Goal: Task Accomplishment & Management: Use online tool/utility

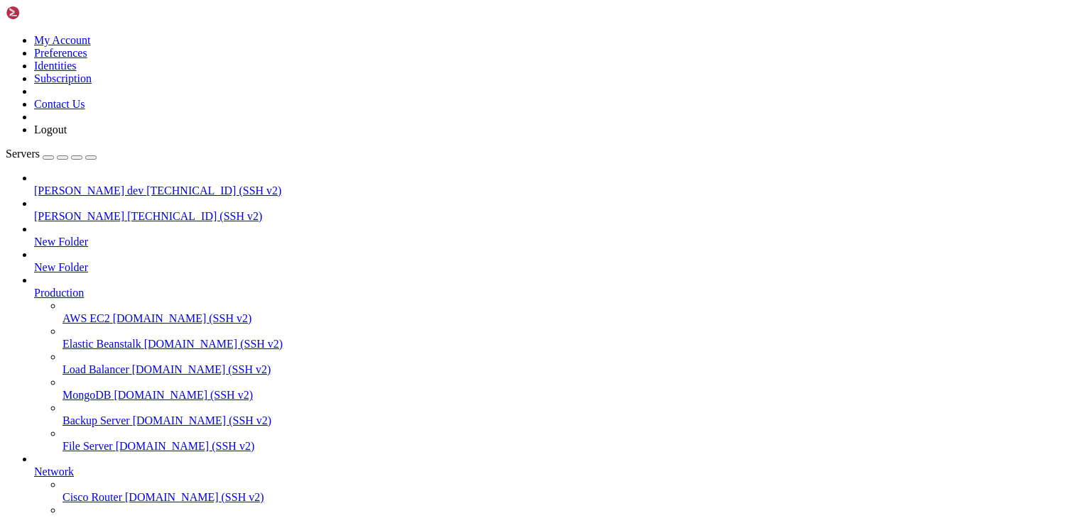
click at [127, 210] on span "[TECHNICAL_ID] (SSH v2)" at bounding box center [194, 216] width 135 height 12
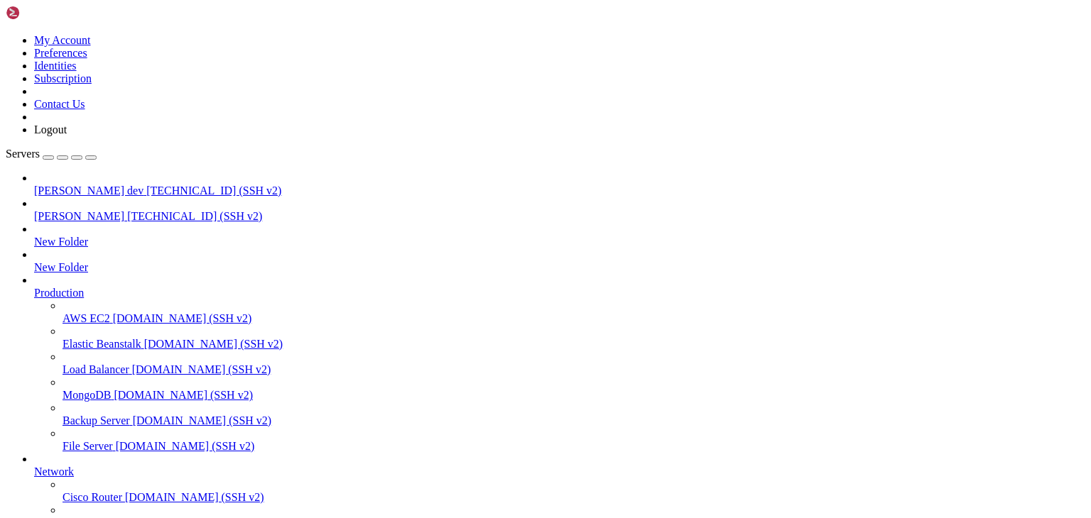
drag, startPoint x: 339, startPoint y: 1445, endPoint x: 582, endPoint y: 1438, distance: 242.2
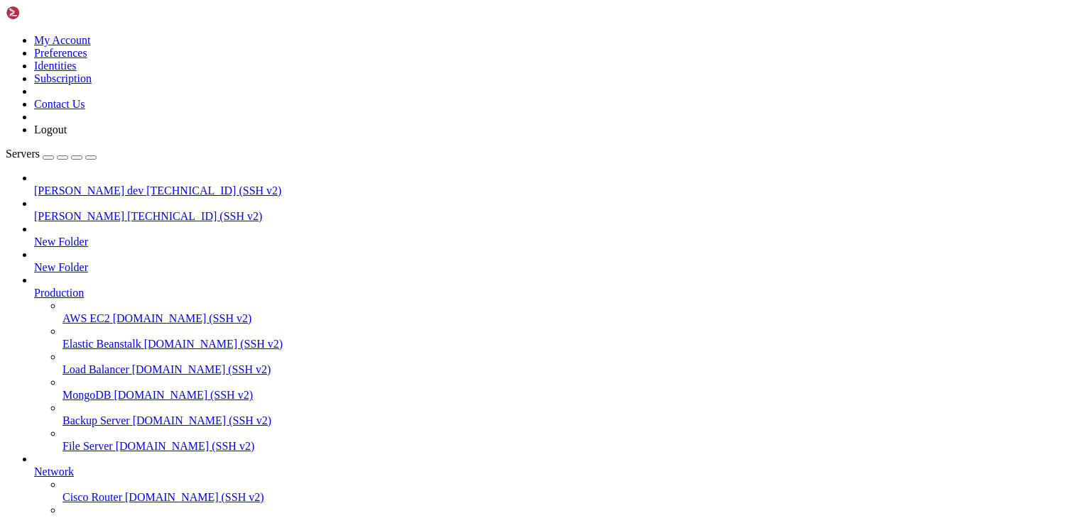
scroll to position [0, 0]
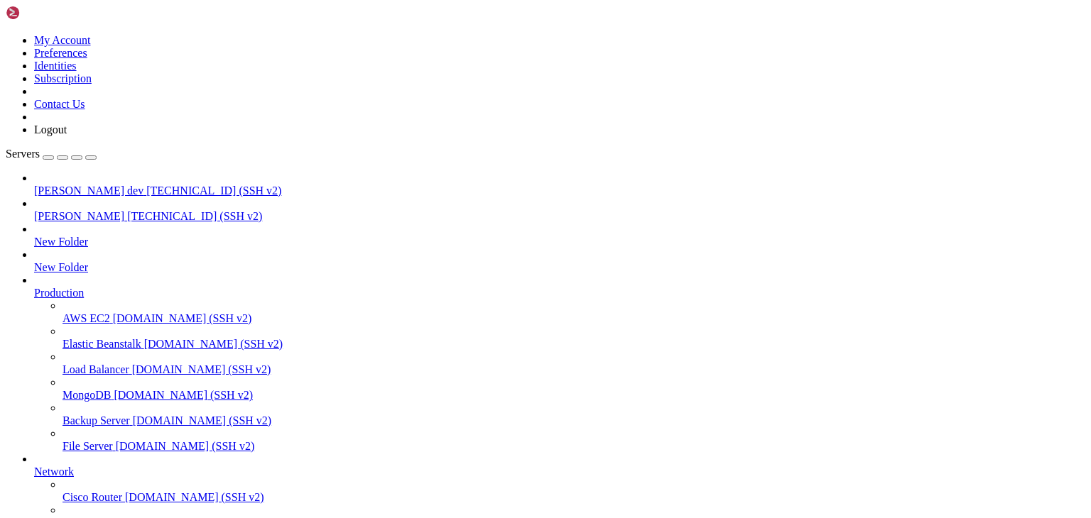
scroll to position [0, 0]
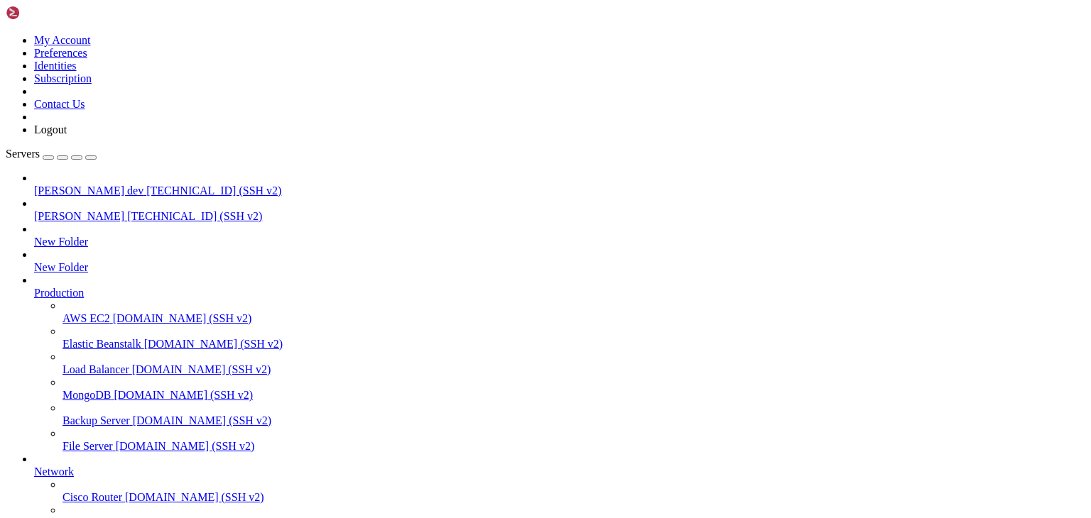
type input "/public_html/public/assets"
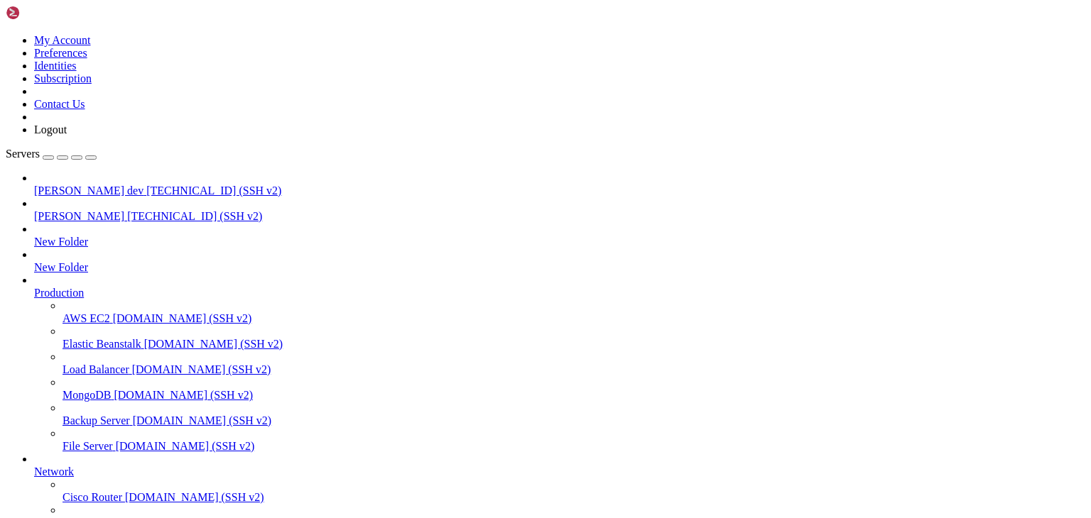
click at [124, 185] on span "[PERSON_NAME] dev" at bounding box center [88, 191] width 109 height 12
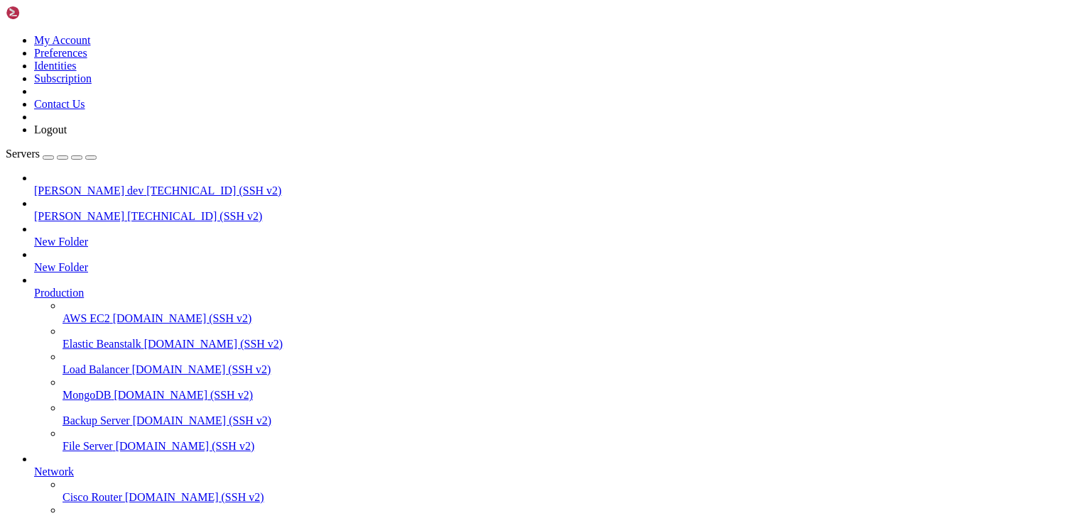
type input "/public_html/public/assets/payroll_withholdings"
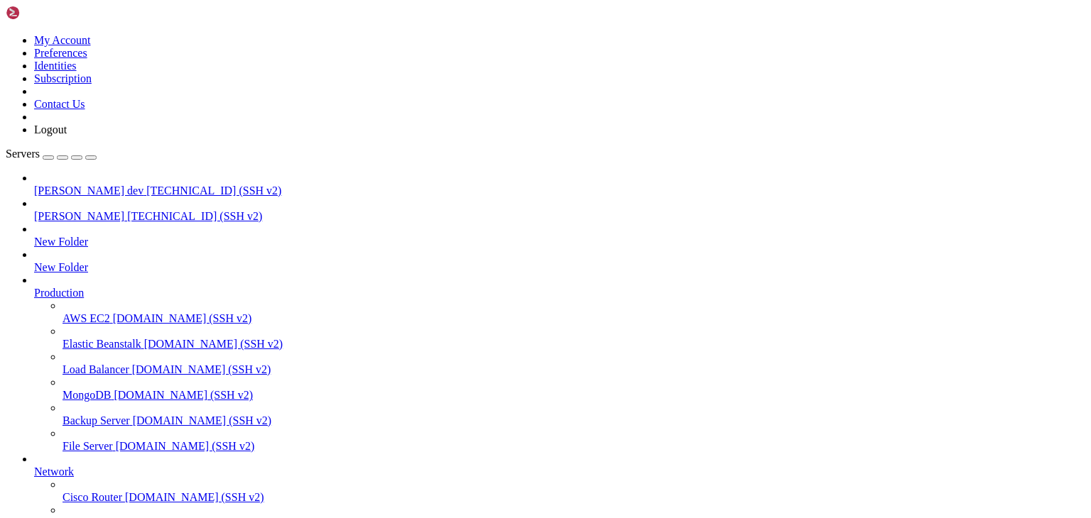
click at [80, 210] on span "[PERSON_NAME]" at bounding box center [79, 216] width 90 height 12
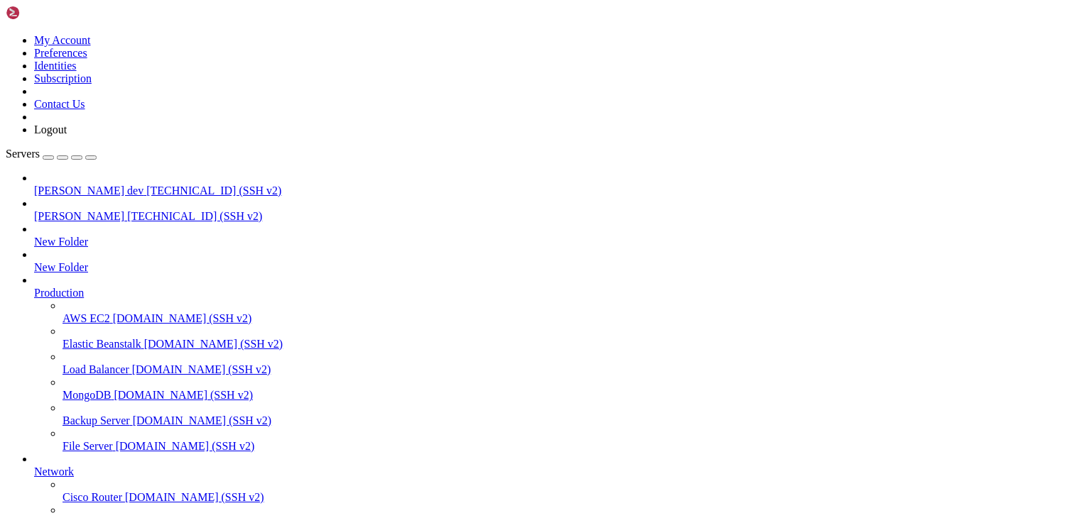
scroll to position [165, 0]
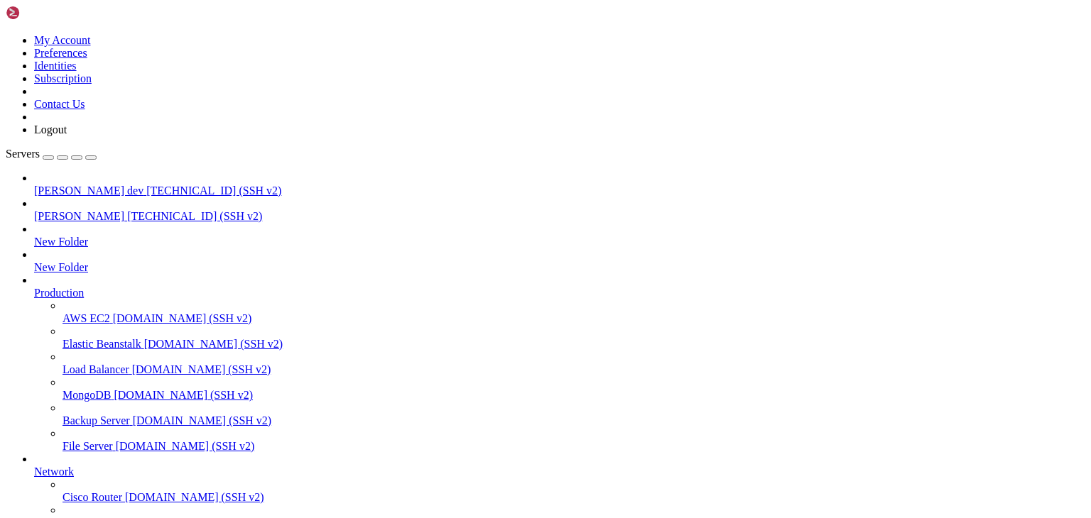
type input "/public_html/public/assets"
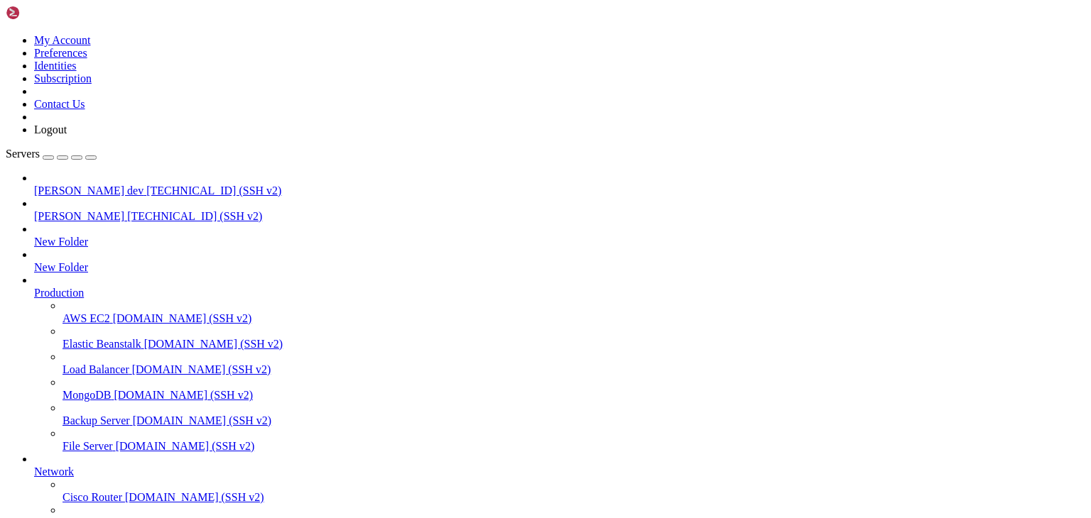
click at [146, 185] on span "[TECHNICAL_ID] (SSH v2)" at bounding box center [213, 191] width 135 height 12
drag, startPoint x: 327, startPoint y: 1302, endPoint x: 354, endPoint y: 1319, distance: 31.3
